Goal: Task Accomplishment & Management: Complete application form

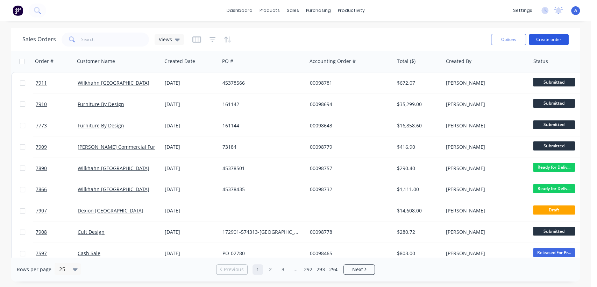
click at [545, 36] on button "Create order" at bounding box center [549, 39] width 40 height 11
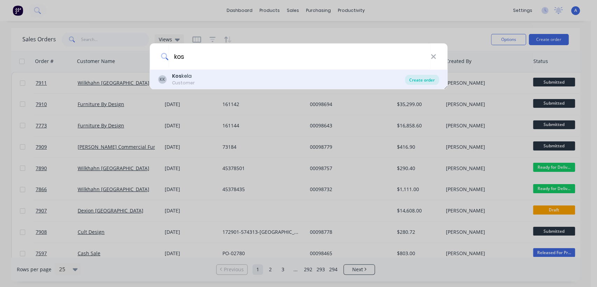
type input "kos"
click at [421, 77] on div "Create order" at bounding box center [422, 80] width 34 height 10
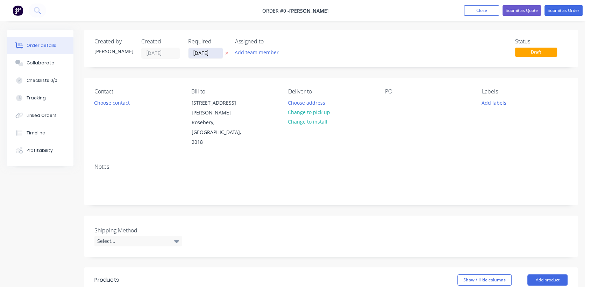
click at [212, 49] on input "[DATE]" at bounding box center [205, 53] width 34 height 10
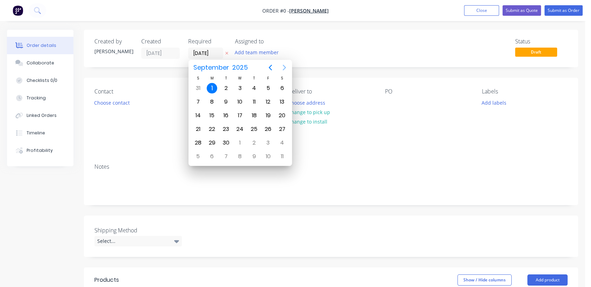
click at [285, 65] on icon "Next page" at bounding box center [284, 67] width 8 height 8
click at [240, 138] on div "31" at bounding box center [240, 142] width 10 height 10
type input "[DATE]"
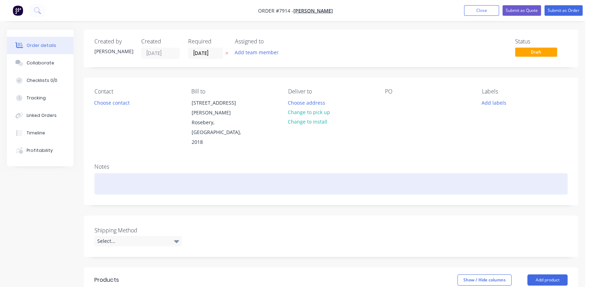
click at [120, 173] on div at bounding box center [330, 183] width 473 height 21
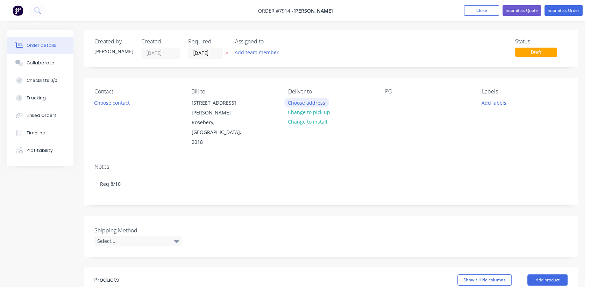
click at [316, 100] on button "Choose address" at bounding box center [306, 102] width 45 height 9
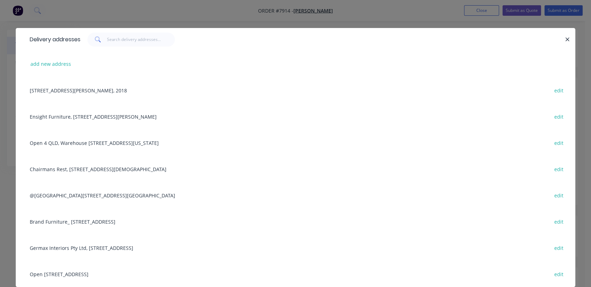
click at [75, 270] on div "Open [STREET_ADDRESS] edit" at bounding box center [295, 273] width 538 height 26
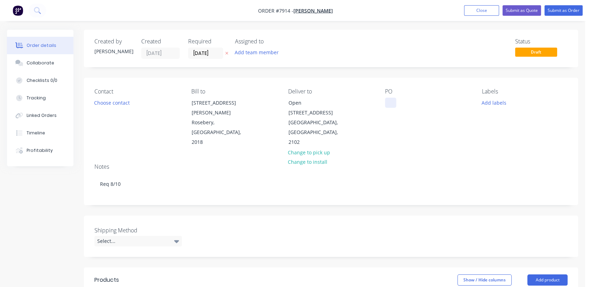
click at [392, 98] on div at bounding box center [390, 103] width 11 height 10
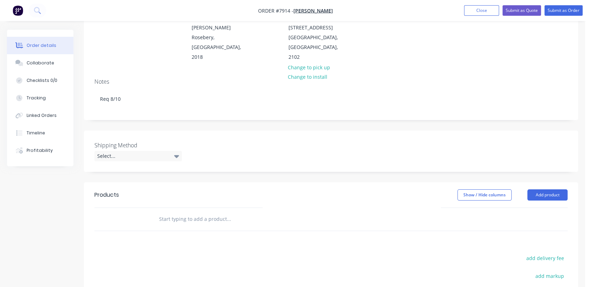
scroll to position [116, 0]
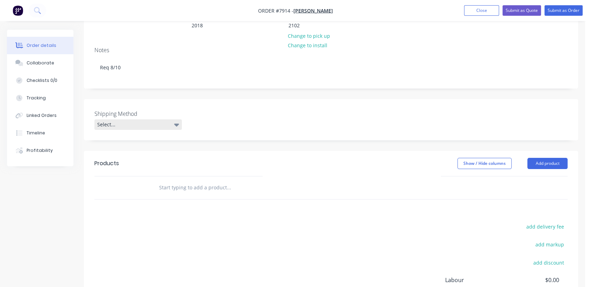
click at [154, 119] on div "Select..." at bounding box center [137, 124] width 87 height 10
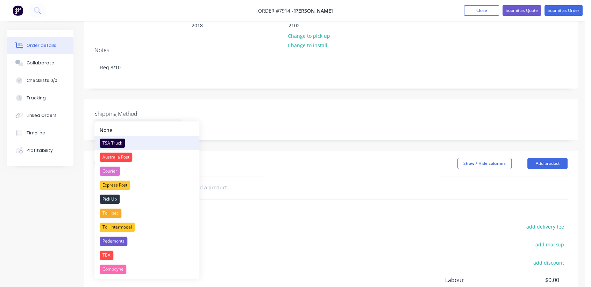
click at [117, 140] on div "TSA Truck" at bounding box center [112, 142] width 25 height 9
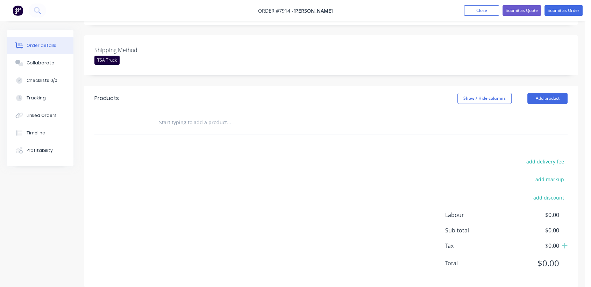
scroll to position [180, 0]
click at [197, 115] on input "text" at bounding box center [229, 122] width 140 height 14
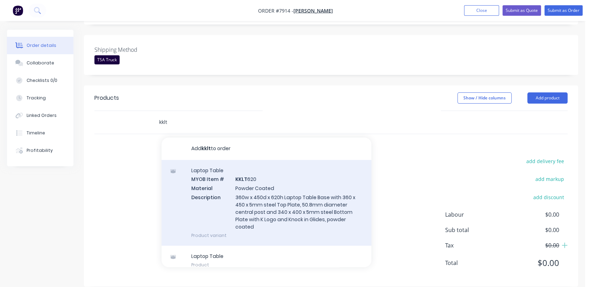
type input "kklt"
click at [257, 193] on div "Laptop Table MYOB Item # KKLT 620 Material Powder Coated Description 360w x 450…" at bounding box center [267, 203] width 210 height 86
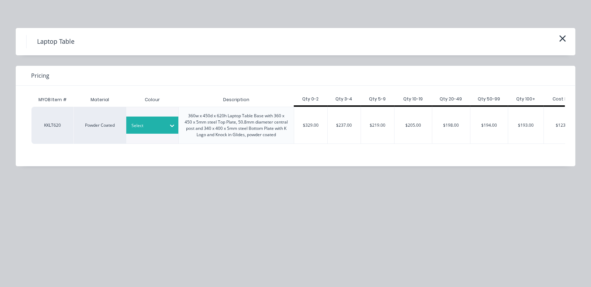
click at [144, 128] on div at bounding box center [146, 126] width 31 height 8
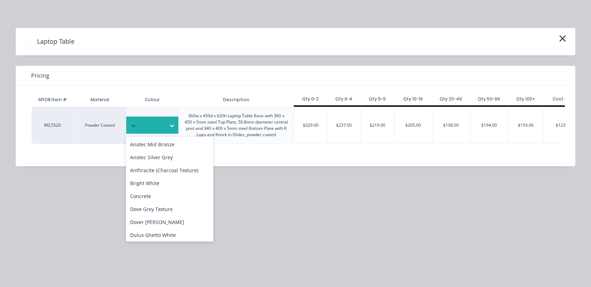
type input "t"
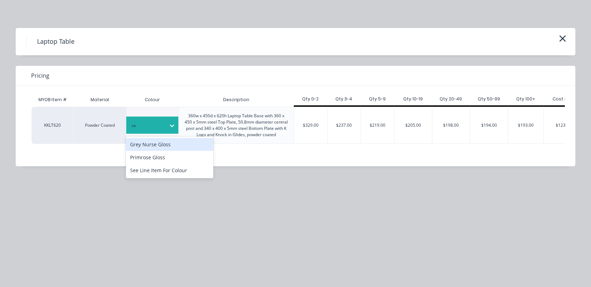
type input "see"
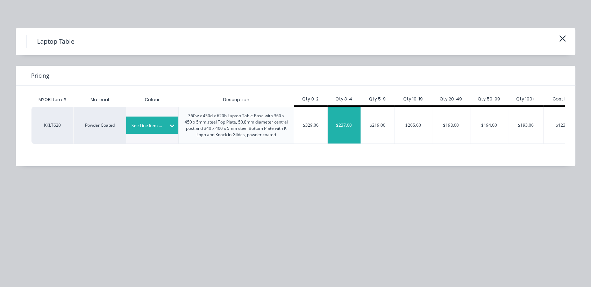
click at [346, 124] on div "$237.00" at bounding box center [344, 125] width 33 height 36
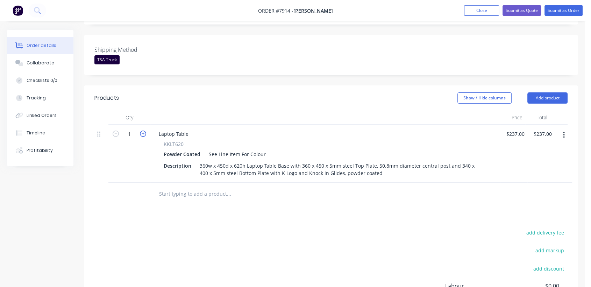
click at [144, 130] on icon "button" at bounding box center [143, 133] width 6 height 6
type input "2"
type input "$474.00"
click at [144, 130] on icon "button" at bounding box center [143, 133] width 6 height 6
type input "3"
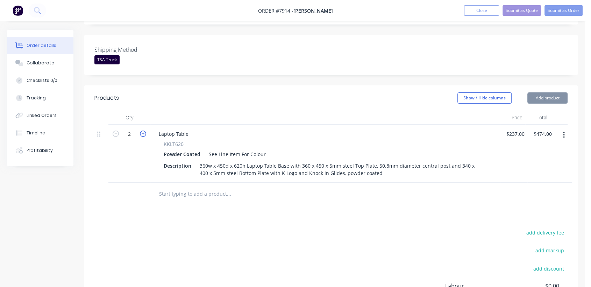
type input "$711.00"
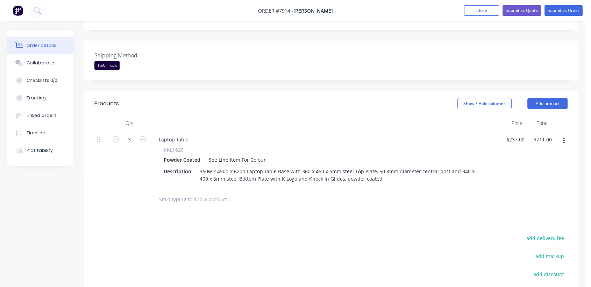
scroll to position [174, 0]
drag, startPoint x: 550, startPoint y: 95, endPoint x: 495, endPoint y: 91, distance: 55.1
click at [548, 99] on button "Add product" at bounding box center [547, 104] width 40 height 11
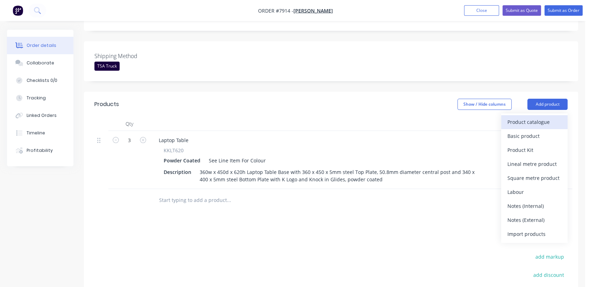
click at [533, 117] on div "Product catalogue" at bounding box center [534, 122] width 54 height 10
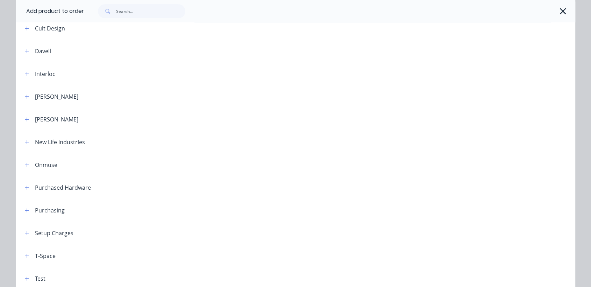
scroll to position [240, 0]
click at [23, 94] on button "button" at bounding box center [27, 97] width 9 height 9
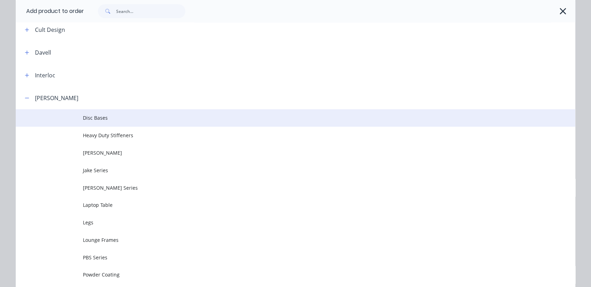
click at [100, 113] on td "Disc Bases" at bounding box center [329, 117] width 492 height 17
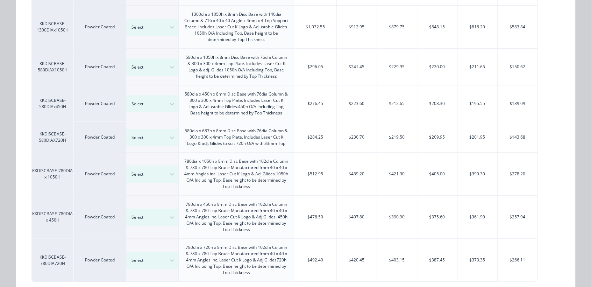
scroll to position [265, 0]
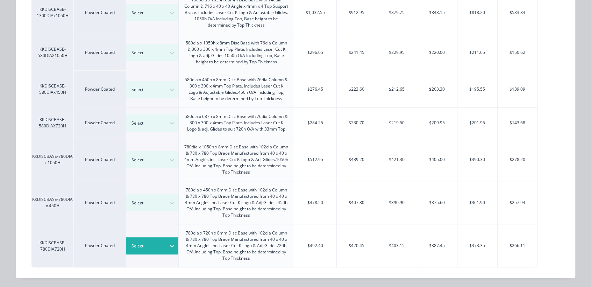
click at [149, 245] on div at bounding box center [146, 246] width 31 height 8
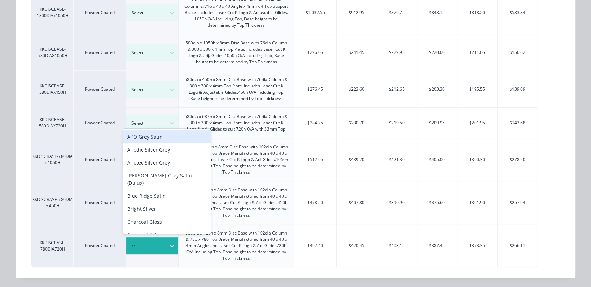
type input "see"
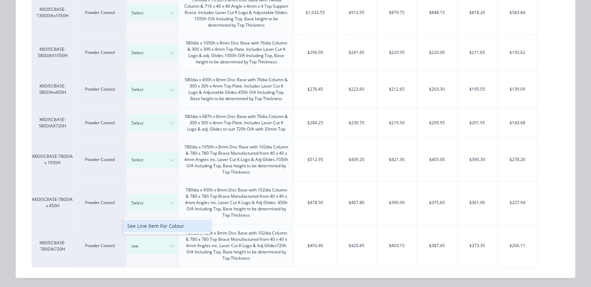
click at [144, 223] on div "See Line Item For Colour" at bounding box center [166, 225] width 87 height 13
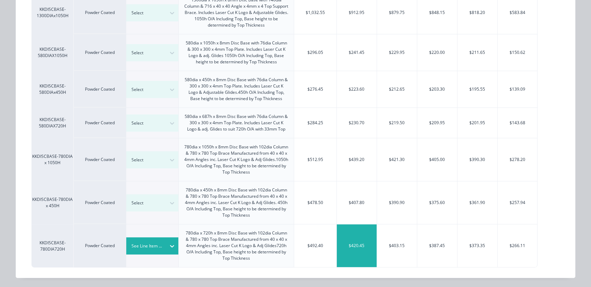
click at [354, 245] on div "$420.45" at bounding box center [357, 245] width 40 height 43
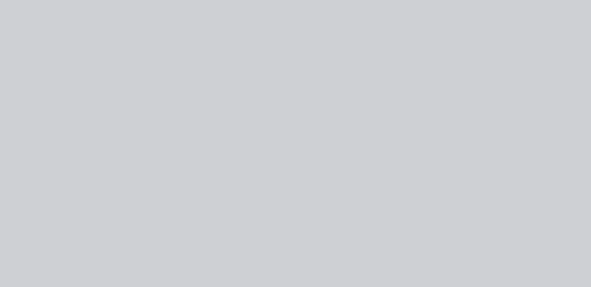
scroll to position [0, 0]
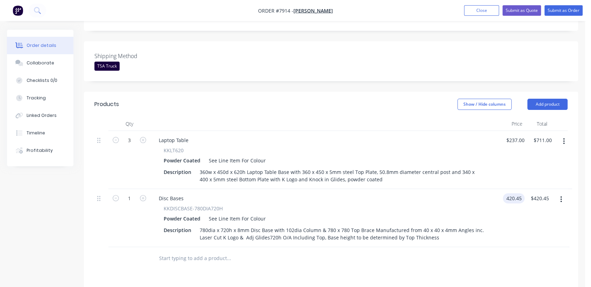
click at [515, 193] on input "420.45" at bounding box center [515, 198] width 19 height 10
type input "$530.00"
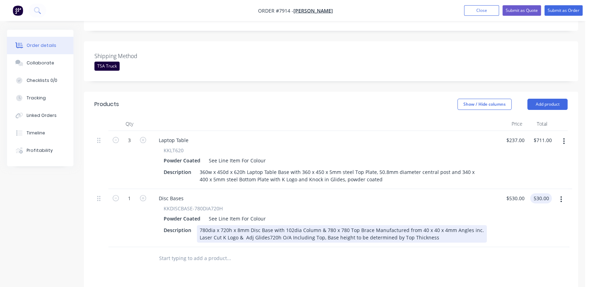
type input "$530.00"
click at [228, 225] on div "780dia x 720h x 8mm Disc Base with 102dia Column & 780 x 780 Top Brace Manufact…" at bounding box center [342, 233] width 290 height 17
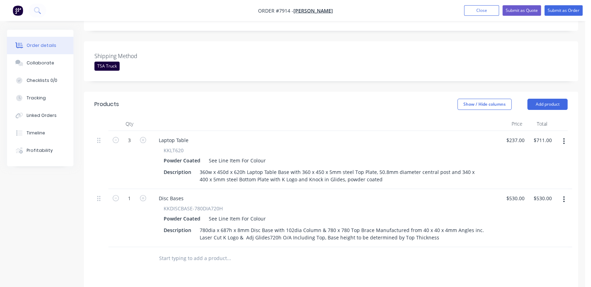
click at [140, 194] on button "button" at bounding box center [142, 197] width 9 height 7
type input "2"
type input "$1,060.00"
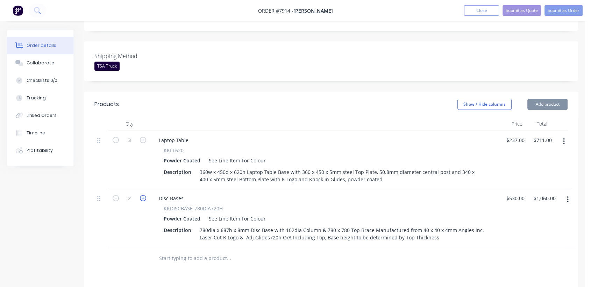
click at [141, 195] on icon "button" at bounding box center [143, 198] width 6 height 6
type input "3"
type input "$1,590.00"
click at [141, 195] on icon "button" at bounding box center [143, 198] width 6 height 6
type input "4"
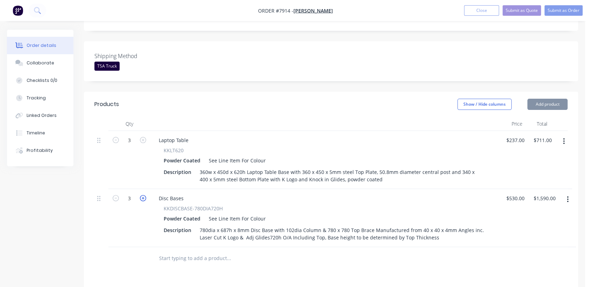
type input "$2,120.00"
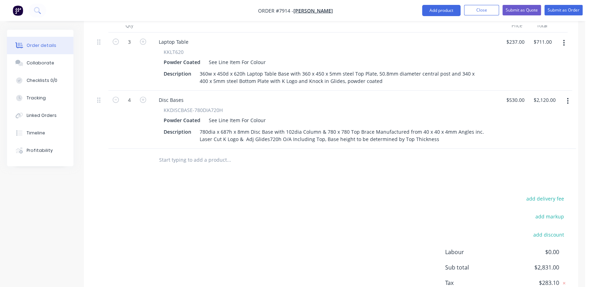
scroll to position [291, 0]
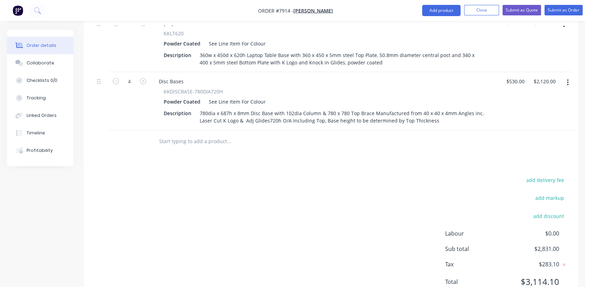
click at [193, 134] on input "text" at bounding box center [229, 141] width 140 height 14
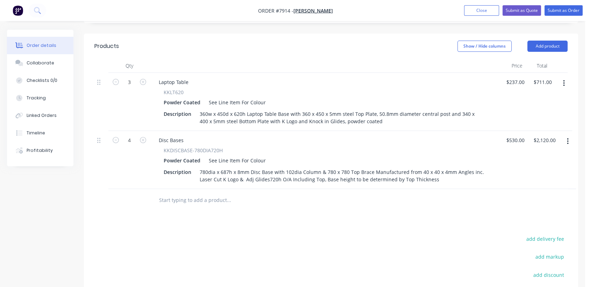
scroll to position [174, 0]
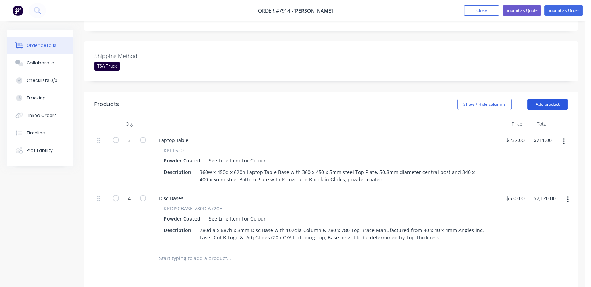
click at [538, 99] on button "Add product" at bounding box center [547, 104] width 40 height 11
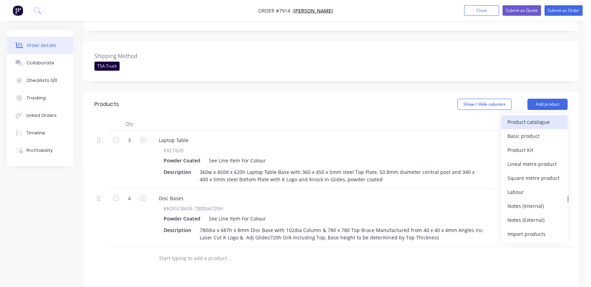
click at [526, 117] on div "Product catalogue" at bounding box center [534, 122] width 54 height 10
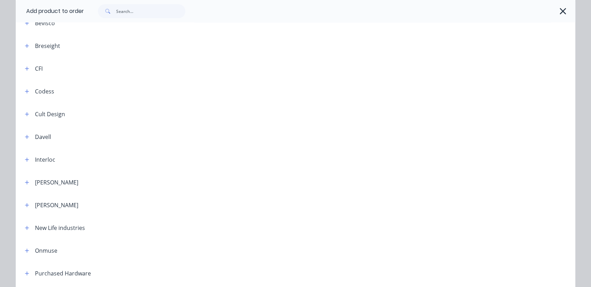
scroll to position [233, 0]
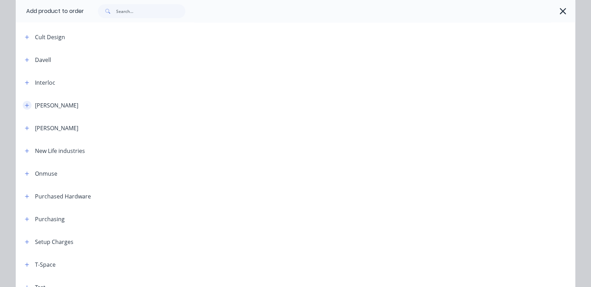
click at [25, 101] on button "button" at bounding box center [27, 105] width 9 height 9
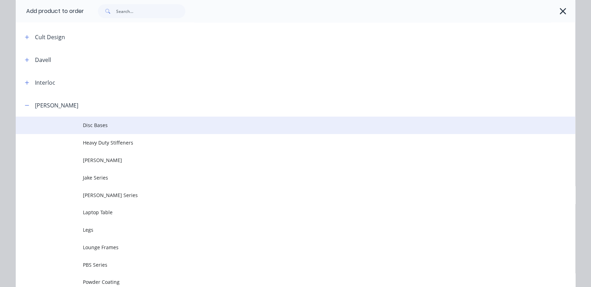
click at [96, 122] on span "Disc Bases" at bounding box center [280, 124] width 394 height 7
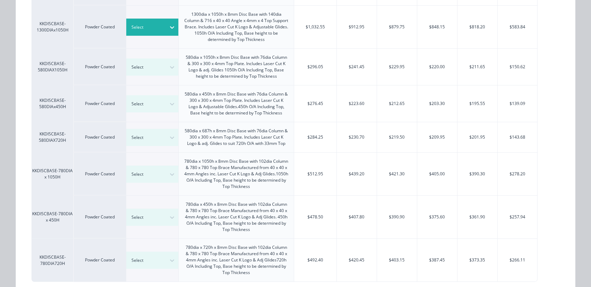
scroll to position [265, 0]
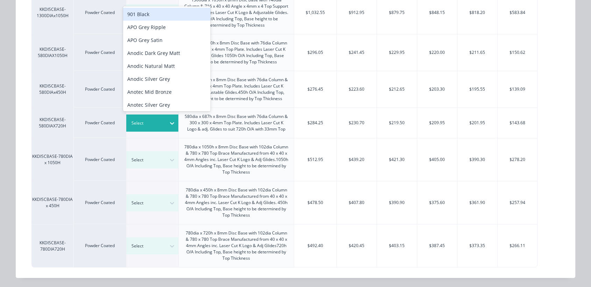
click at [153, 120] on div at bounding box center [146, 123] width 31 height 8
type input "see"
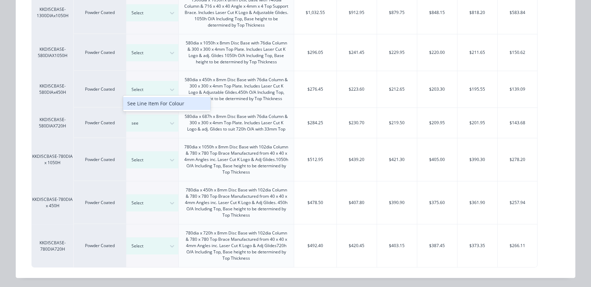
click at [148, 101] on div "See Line Item For Colour" at bounding box center [166, 103] width 87 height 13
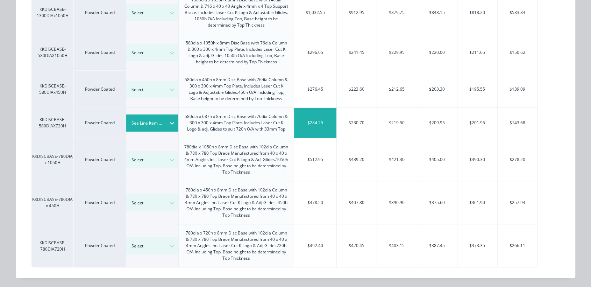
click at [324, 118] on div "$284.25" at bounding box center [315, 123] width 42 height 30
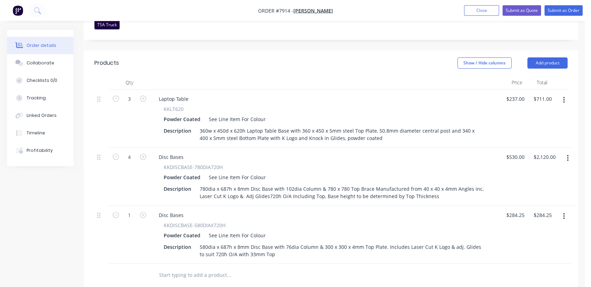
scroll to position [252, 0]
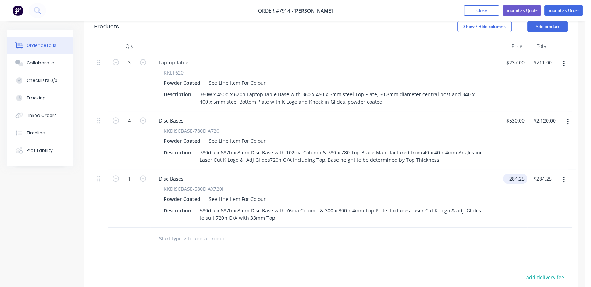
click at [521, 173] on input "284.25" at bounding box center [517, 178] width 22 height 10
type input "$436.00"
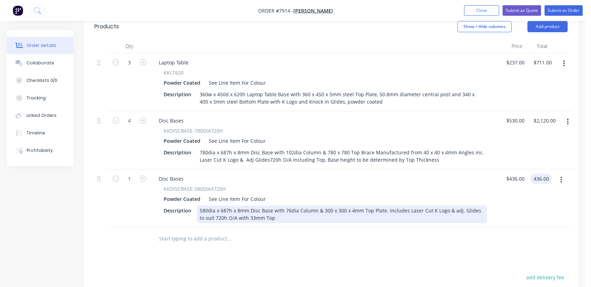
type input "$436.00"
drag, startPoint x: 474, startPoint y: 200, endPoint x: 476, endPoint y: 206, distance: 6.2
click at [481, 207] on div "580dia x 687h x 8mm Disc Base with 76dia Column & 300 x 300 x 4mm Top Plate. In…" at bounding box center [342, 213] width 290 height 17
click at [473, 205] on div "580dia x 687h x 8mm Disc Base with 76dia Column & 300 x 300 x 4mm Top Plate. In…" at bounding box center [342, 213] width 290 height 17
drag, startPoint x: 474, startPoint y: 199, endPoint x: 482, endPoint y: 205, distance: 10.2
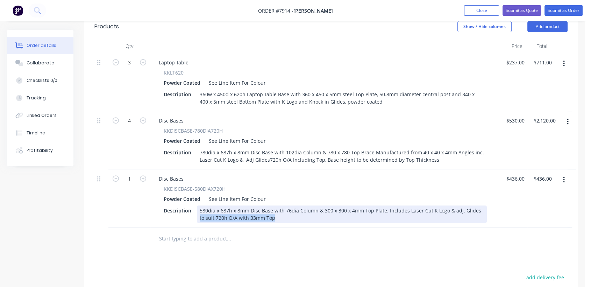
click at [482, 205] on div "580dia x 687h x 8mm Disc Base with 76dia Column & 300 x 300 x 4mm Top Plate. In…" at bounding box center [342, 213] width 290 height 17
copy div "to suit 720h O/A with 33mm Top"
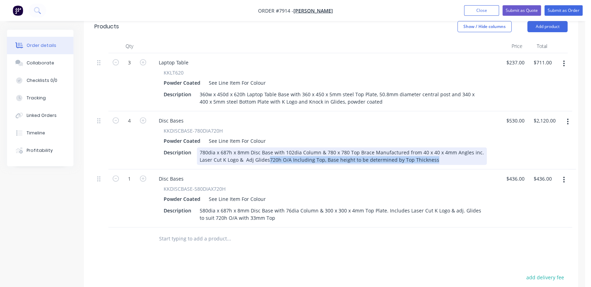
drag, startPoint x: 268, startPoint y: 149, endPoint x: 475, endPoint y: 156, distance: 207.1
click at [475, 156] on div "Disc Bases KKDISCBASE-780DIA720H Powder Coated See Line Item For Colour Descrip…" at bounding box center [325, 140] width 350 height 58
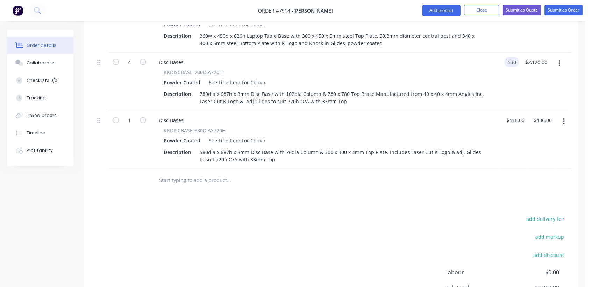
scroll to position [330, 0]
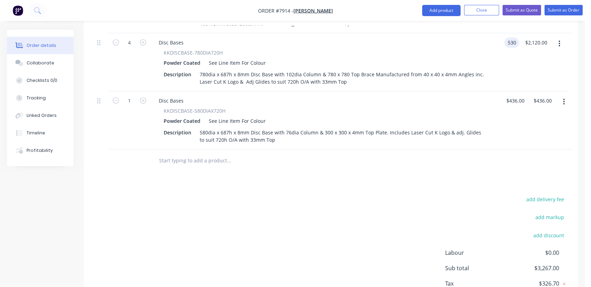
type input "$530.00"
click at [210, 154] on input "text" at bounding box center [229, 161] width 140 height 14
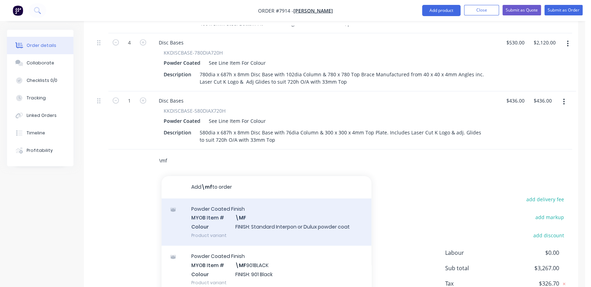
type input "\mf"
click at [263, 217] on div "Powder Coated Finish MYOB Item # \MF Colour FINISH: Standard Interpon or Dulux …" at bounding box center [267, 221] width 210 height 47
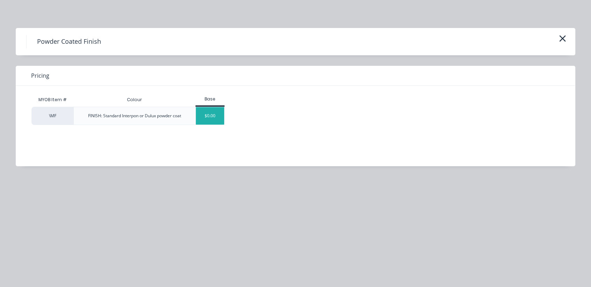
click at [210, 117] on div "$0.00" at bounding box center [210, 115] width 28 height 17
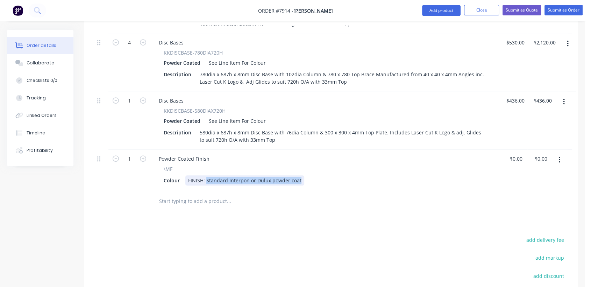
drag, startPoint x: 210, startPoint y: 170, endPoint x: 357, endPoint y: 173, distance: 147.2
click at [357, 175] on div "Colour FINISH: Standard Interpon or Dulux powder coat" at bounding box center [324, 180] width 326 height 10
type input "$0.00"
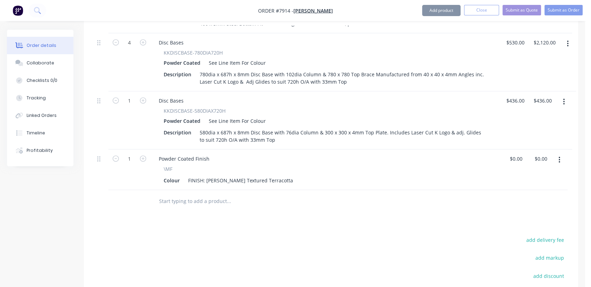
click at [197, 194] on input "text" at bounding box center [229, 201] width 140 height 14
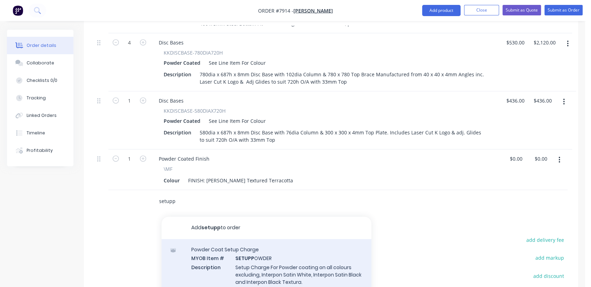
type input "setupp"
click at [288, 254] on div "Powder Coat Setup Charge MYOB Item # SETUPP OWDER Description Setup Charge For …" at bounding box center [267, 270] width 210 height 62
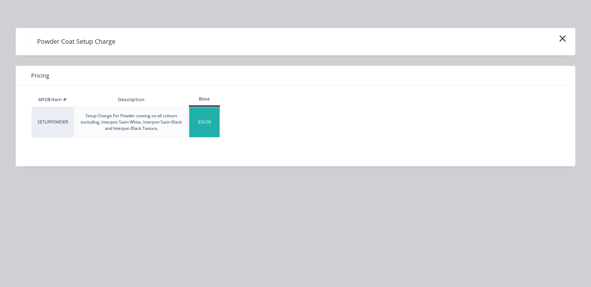
click at [210, 116] on div "$50.00" at bounding box center [204, 122] width 30 height 30
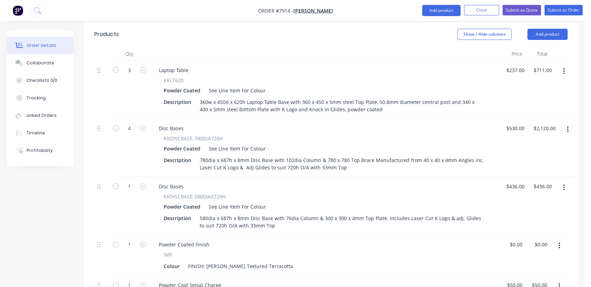
scroll to position [213, 0]
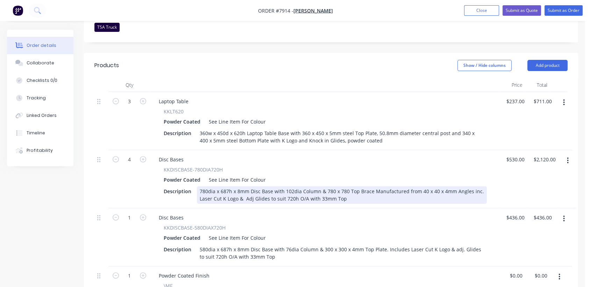
click at [349, 189] on div "780dia x 687h x 8mm Disc Base with 102dia Column & 780 x 780 Top Brace Manufact…" at bounding box center [342, 194] width 290 height 17
drag, startPoint x: 436, startPoint y: 186, endPoint x: 347, endPoint y: 195, distance: 90.0
click at [347, 195] on div "Disc Bases KKDISCBASE-780DIA720H Powder Coated See Line Item For Colour Descrip…" at bounding box center [325, 179] width 350 height 58
click at [441, 188] on div "780dia x 687h x 8mm Disc Base with 102dia Column & 780 x 780 Top Brace Manufact…" at bounding box center [342, 194] width 290 height 17
drag, startPoint x: 436, startPoint y: 187, endPoint x: 343, endPoint y: 189, distance: 93.4
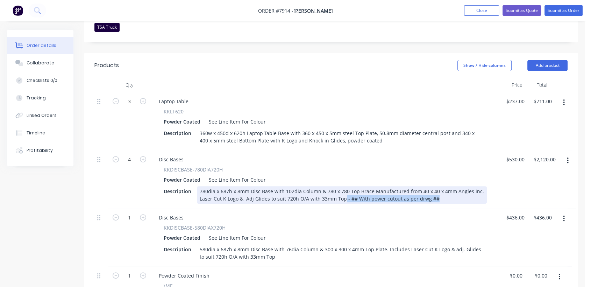
click at [343, 189] on div "780dia x 687h x 8mm Disc Base with 102dia Column & 780 x 780 Top Brace Manufact…" at bounding box center [342, 194] width 290 height 17
copy div "- ## With power cutout as per drwg ##"
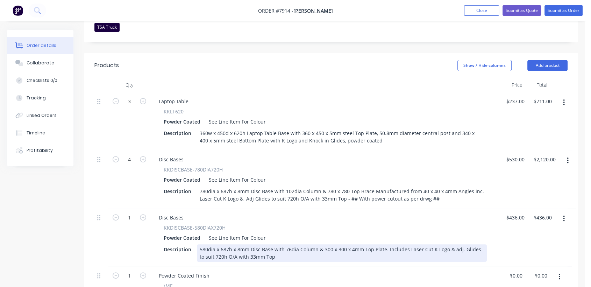
click at [271, 248] on div "580dia x 687h x 8mm Disc Base with 76dia Column & 300 x 300 x 4mm Top Plate. In…" at bounding box center [342, 252] width 290 height 17
paste div
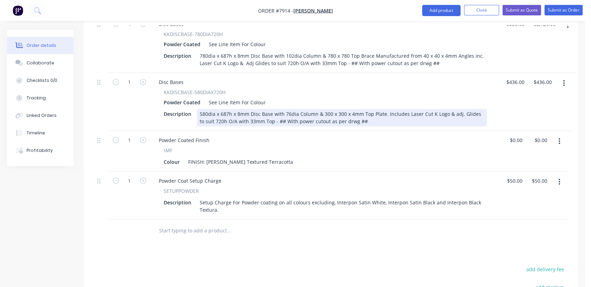
scroll to position [369, 0]
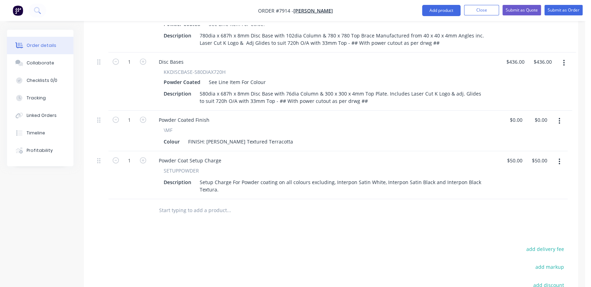
click at [197, 203] on input "text" at bounding box center [229, 210] width 140 height 14
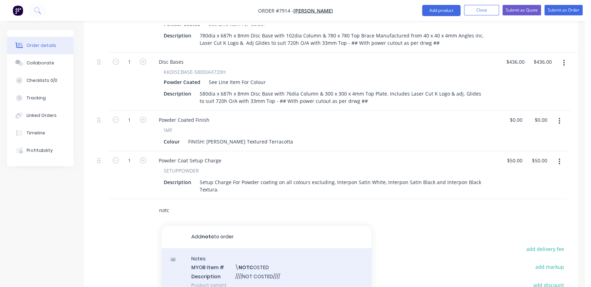
type input "notc"
click at [271, 259] on div "Notes MYOB Item # \ NOTC OSTED Description ////NOT COSTED//// Product variant" at bounding box center [267, 271] width 210 height 47
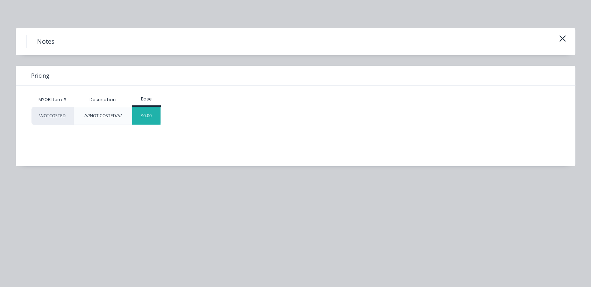
click at [153, 117] on div "$0.00" at bounding box center [146, 115] width 28 height 17
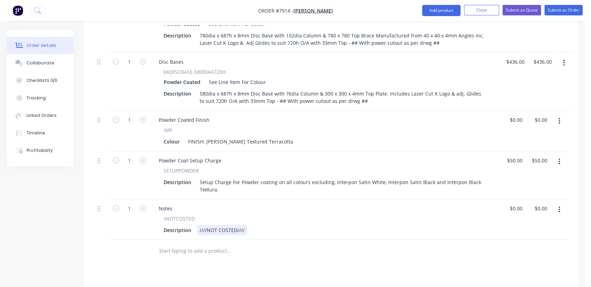
click at [246, 225] on div "////NOT COSTED////" at bounding box center [222, 230] width 50 height 10
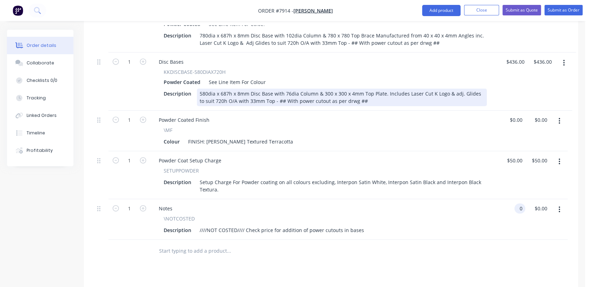
type input "$0.00"
click at [319, 90] on div "580dia x 687h x 8mm Disc Base with 76dia Column & 300 x 300 x 4mm Top Plate. In…" at bounding box center [342, 96] width 290 height 17
click at [320, 90] on div "580dia x 687h x 8mm Disc Base with 76dia Column & 300 x 300 x 4mm Top Plate. In…" at bounding box center [342, 96] width 290 height 17
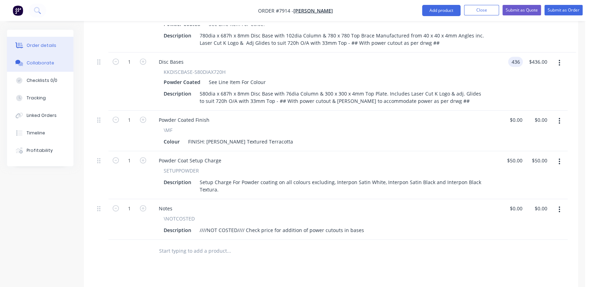
type input "$436.00"
click at [53, 65] on button "Collaborate" at bounding box center [40, 62] width 66 height 17
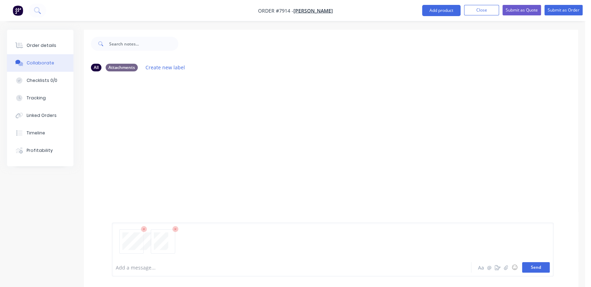
click at [540, 266] on button "Send" at bounding box center [536, 267] width 28 height 10
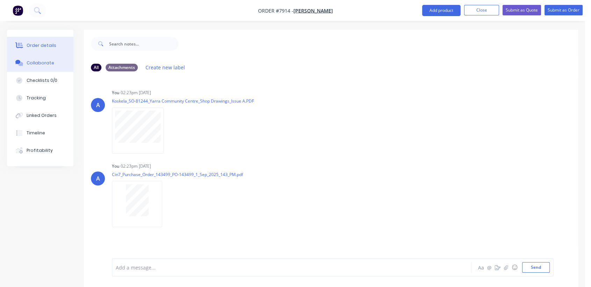
click at [51, 46] on div "Order details" at bounding box center [42, 45] width 30 height 6
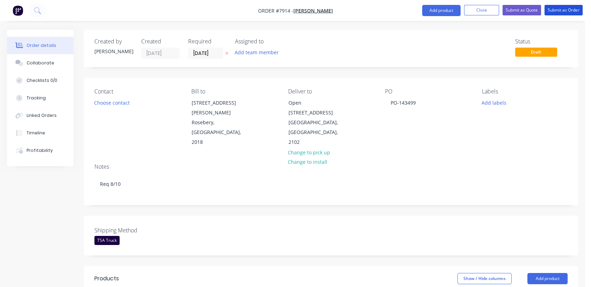
drag, startPoint x: 557, startPoint y: 5, endPoint x: 488, endPoint y: 31, distance: 74.3
click at [557, 4] on nav "Order #7914 - [PERSON_NAME] Add product Close Submit as Quote Submit as Order" at bounding box center [295, 10] width 591 height 21
click at [557, 13] on button "Submit as Order" at bounding box center [563, 10] width 38 height 10
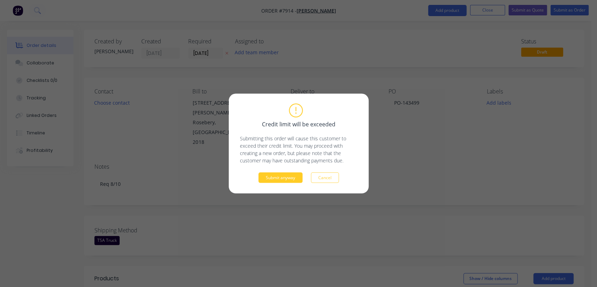
click at [288, 174] on button "Submit anyway" at bounding box center [280, 177] width 44 height 10
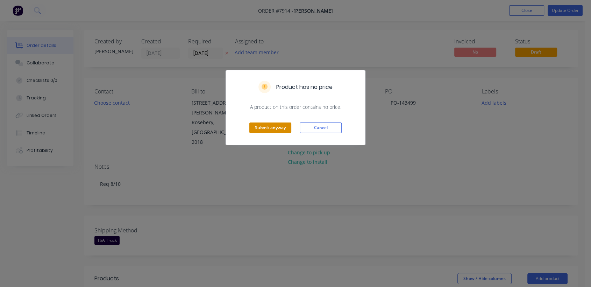
click at [271, 126] on button "Submit anyway" at bounding box center [270, 127] width 42 height 10
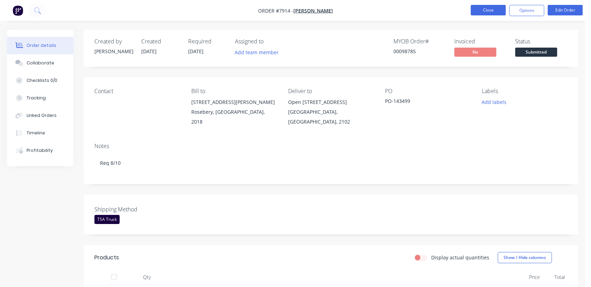
click at [479, 10] on button "Close" at bounding box center [488, 10] width 35 height 10
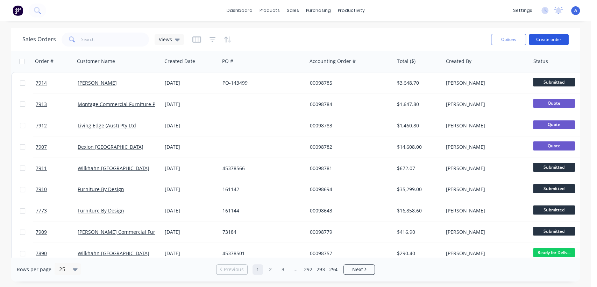
click at [561, 35] on button "Create order" at bounding box center [549, 39] width 40 height 11
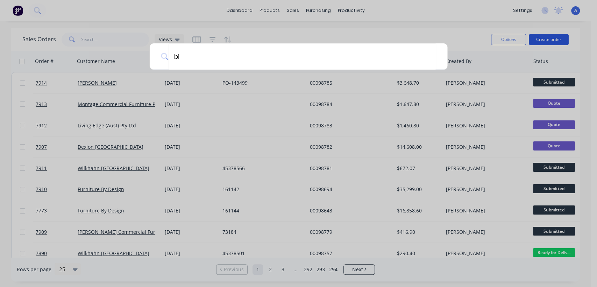
type input "big"
